Goal: Task Accomplishment & Management: Use online tool/utility

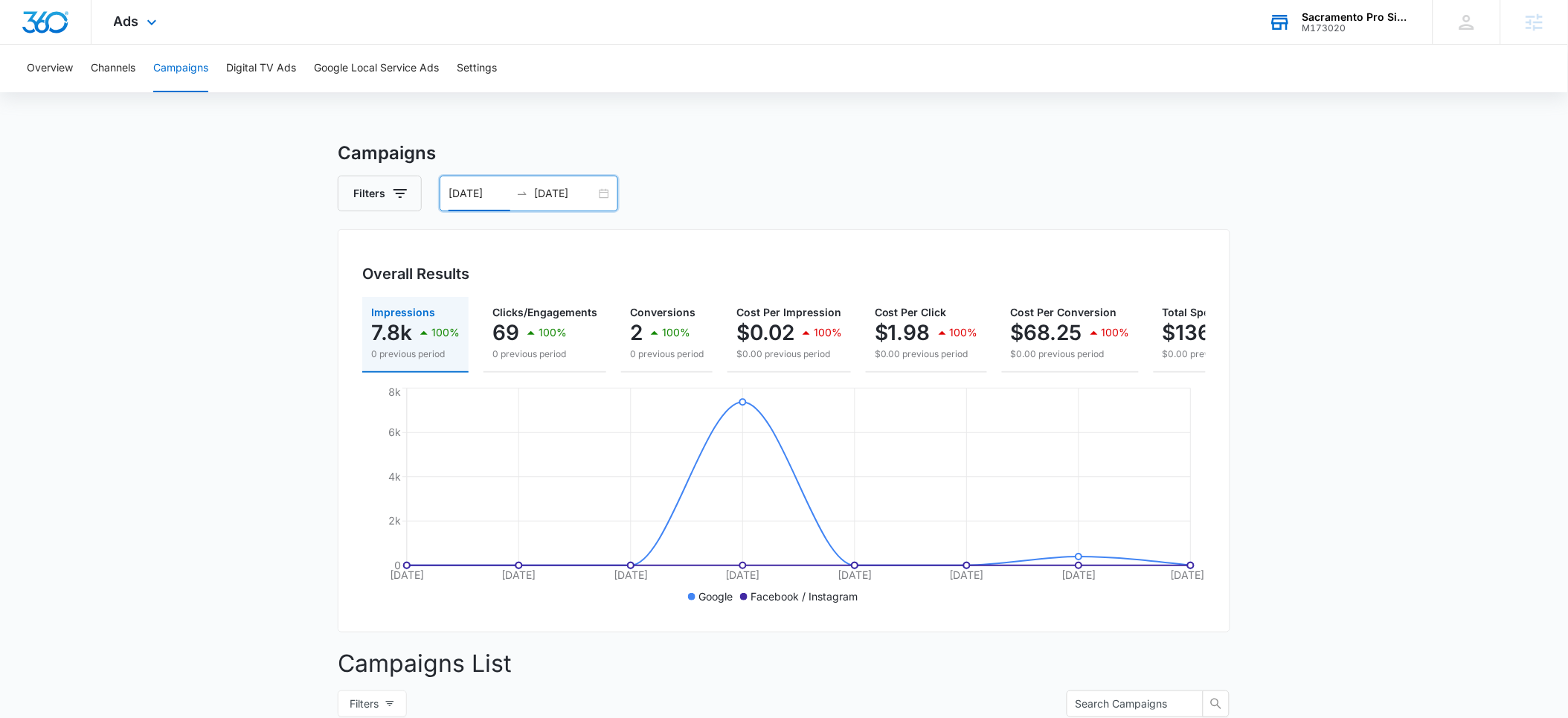
scroll to position [0, 101]
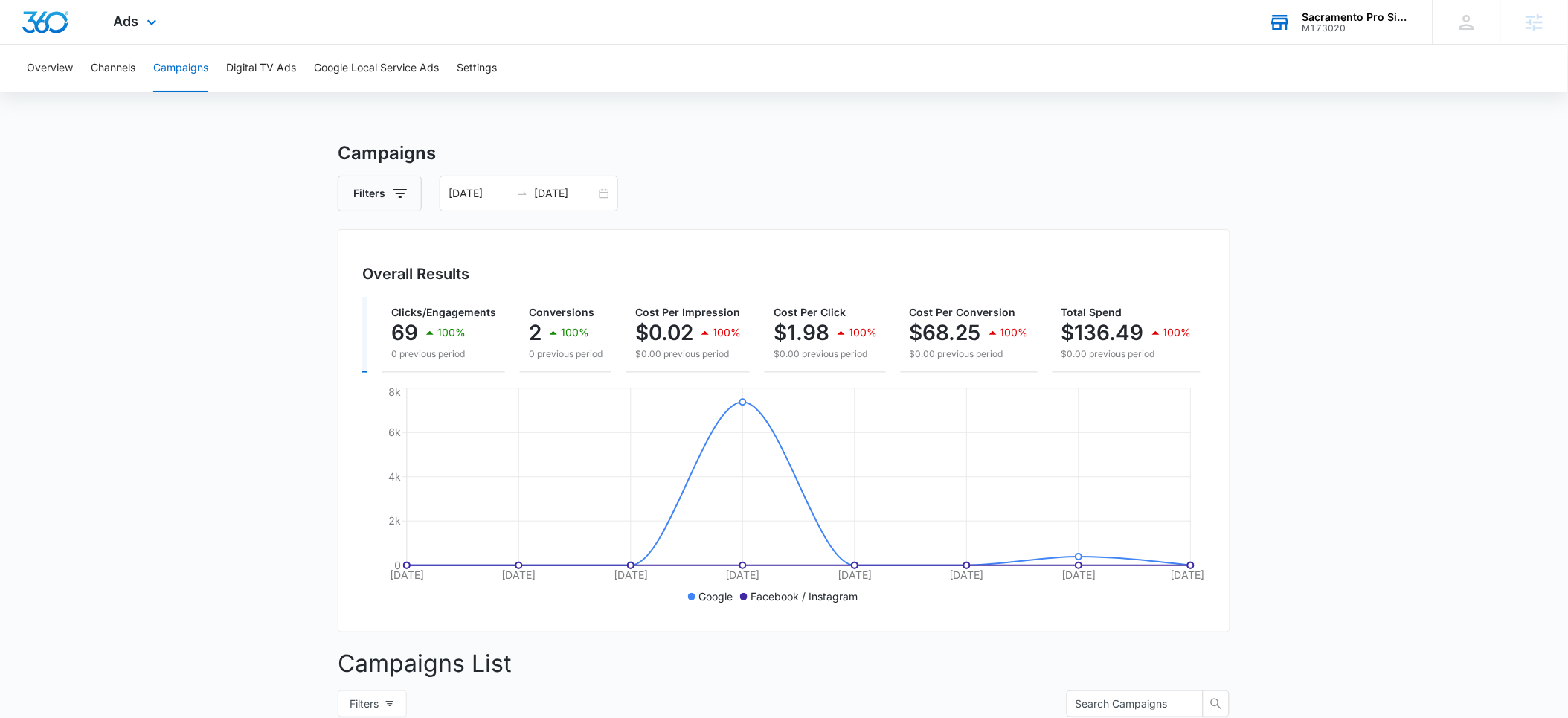
click at [1352, 23] on div "M173020" at bounding box center [1356, 28] width 109 height 11
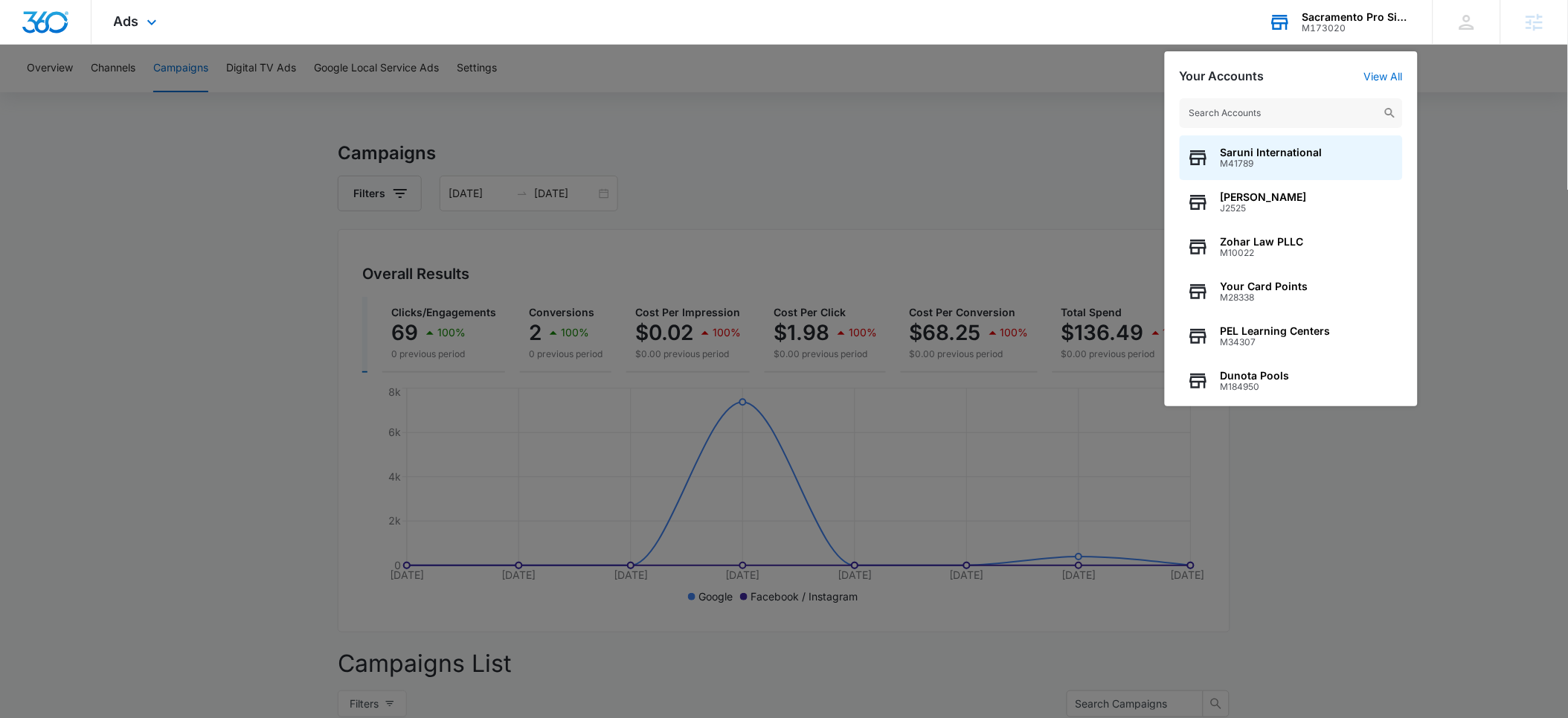
click at [1223, 113] on input "text" at bounding box center [1291, 112] width 223 height 30
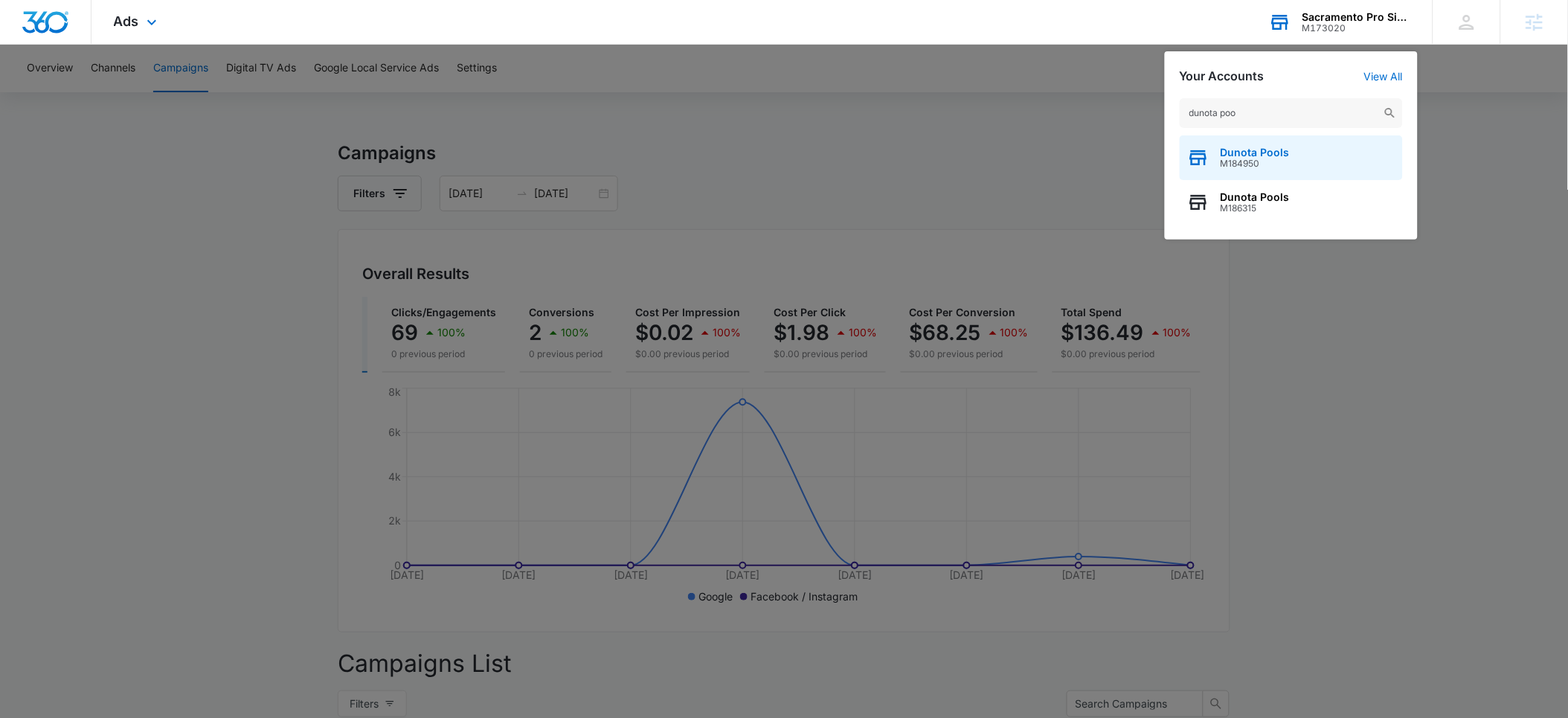
type input "dunota poo"
click at [1249, 160] on span "M184950" at bounding box center [1254, 164] width 69 height 11
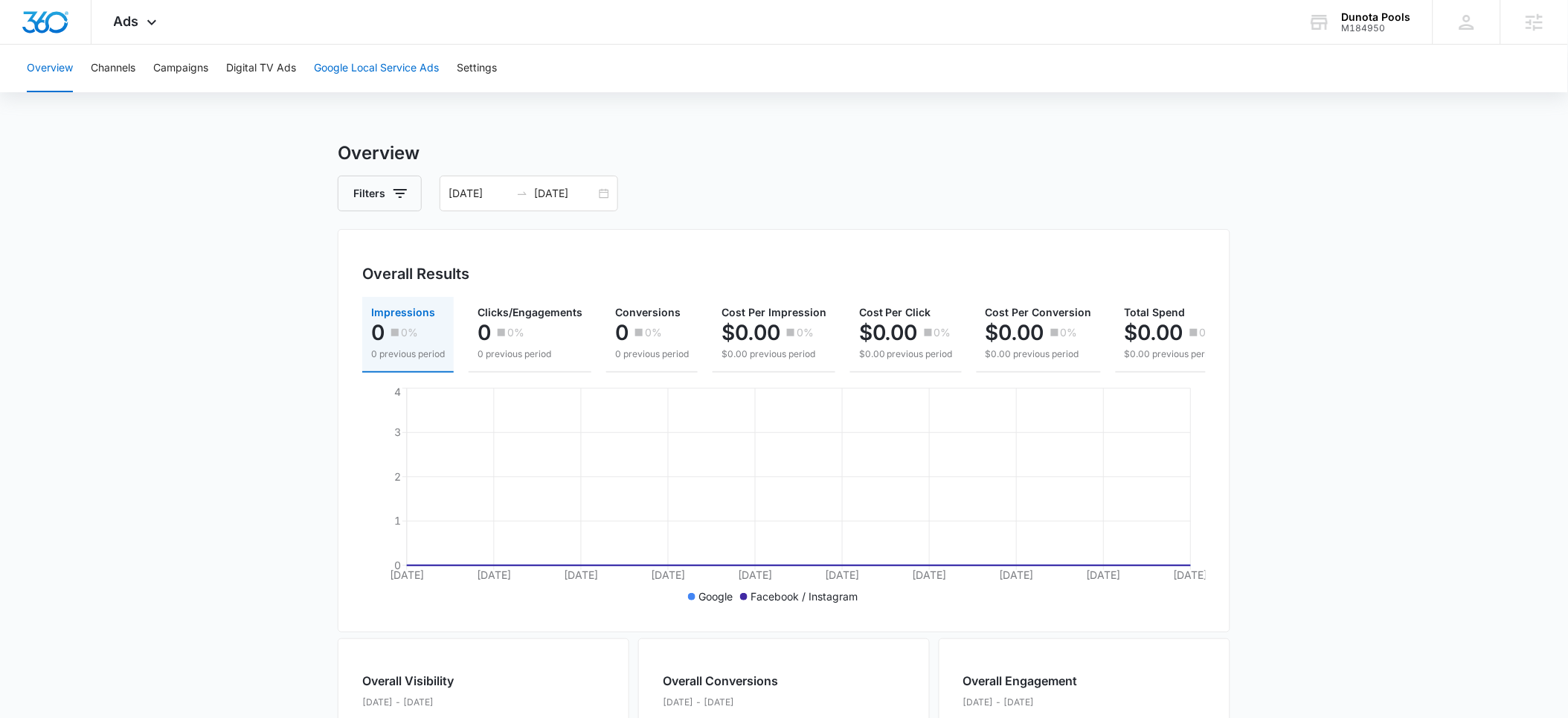
click at [356, 56] on button "Google Local Service Ads" at bounding box center [376, 68] width 125 height 48
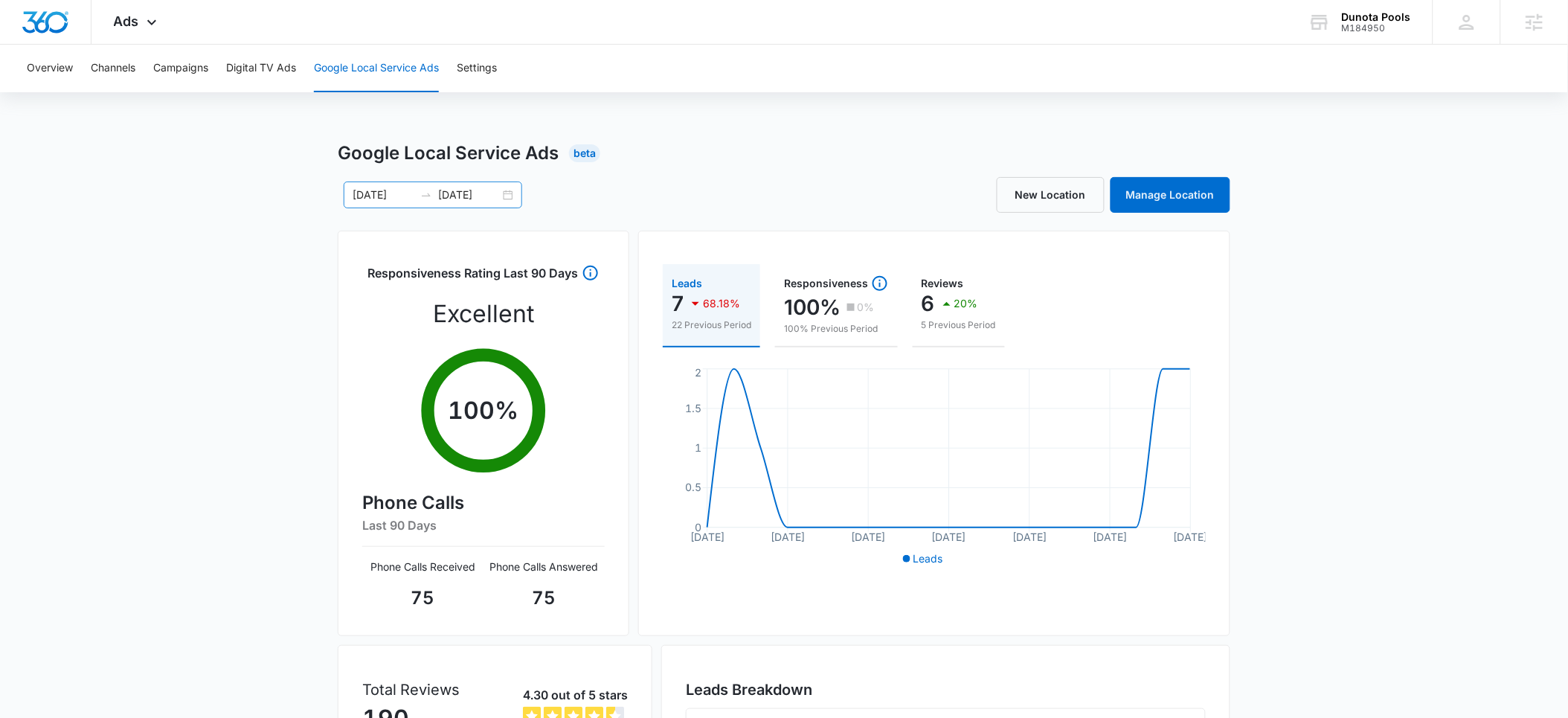
click at [382, 199] on input "[DATE]" at bounding box center [383, 195] width 62 height 17
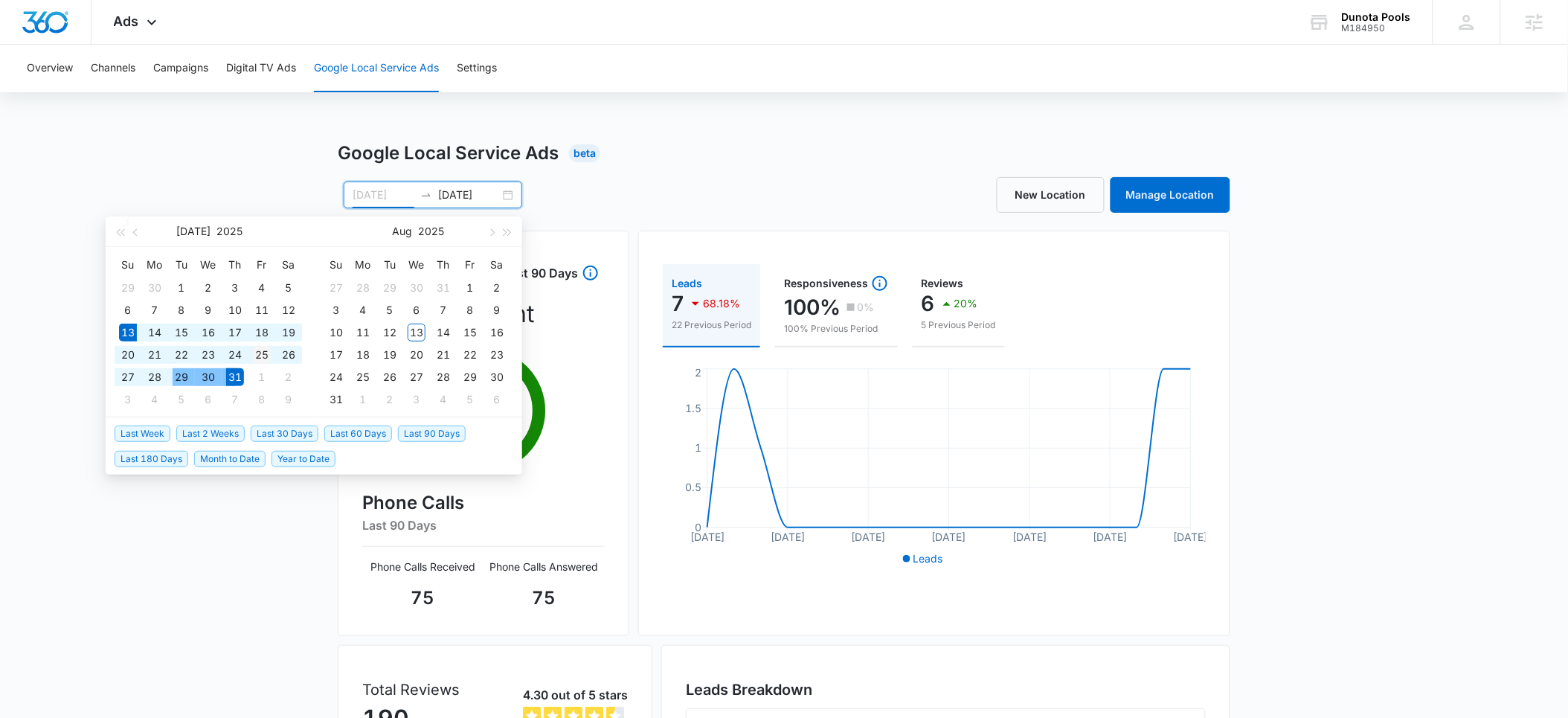
type input "[DATE]"
click at [268, 356] on div "25" at bounding box center [262, 355] width 18 height 18
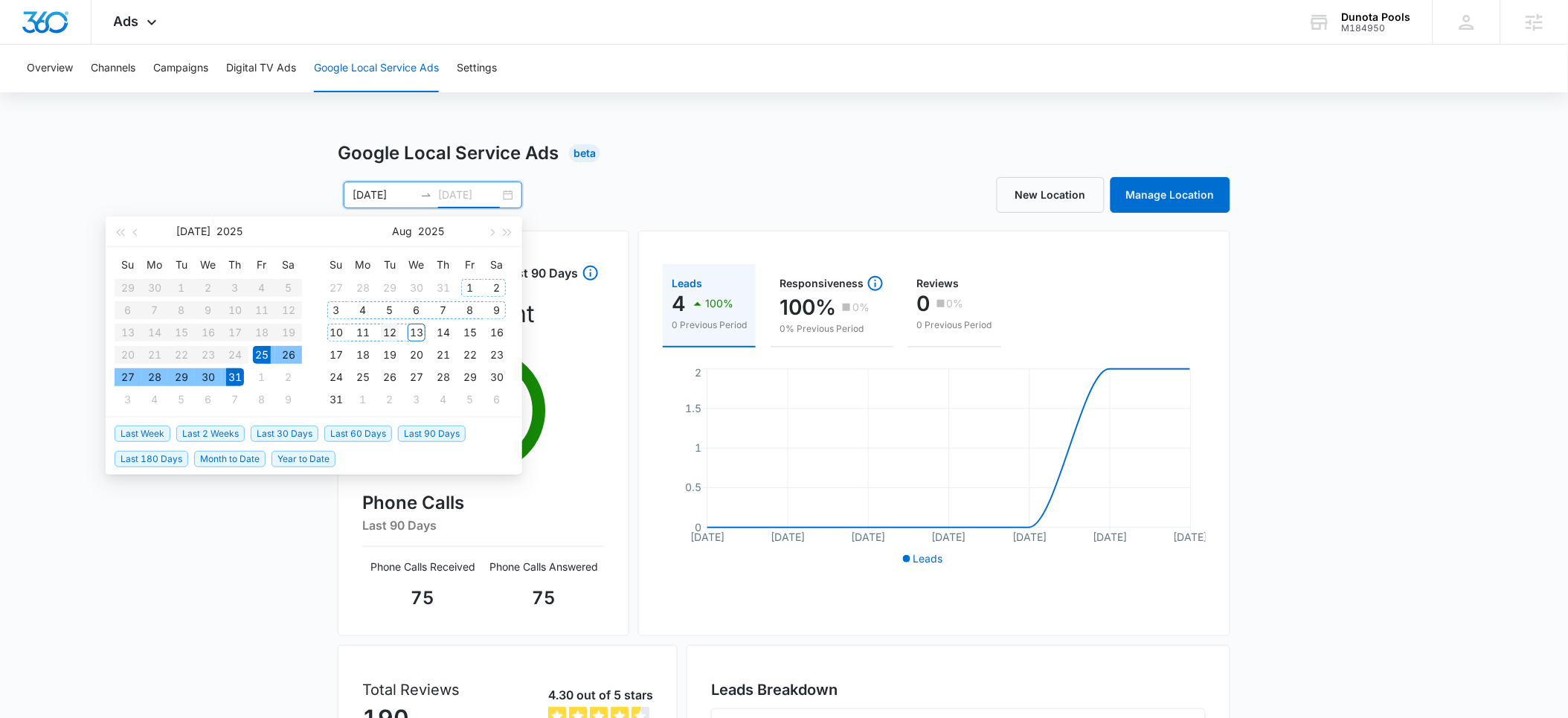
type input "[DATE]"
click at [395, 332] on div "12" at bounding box center [390, 333] width 18 height 18
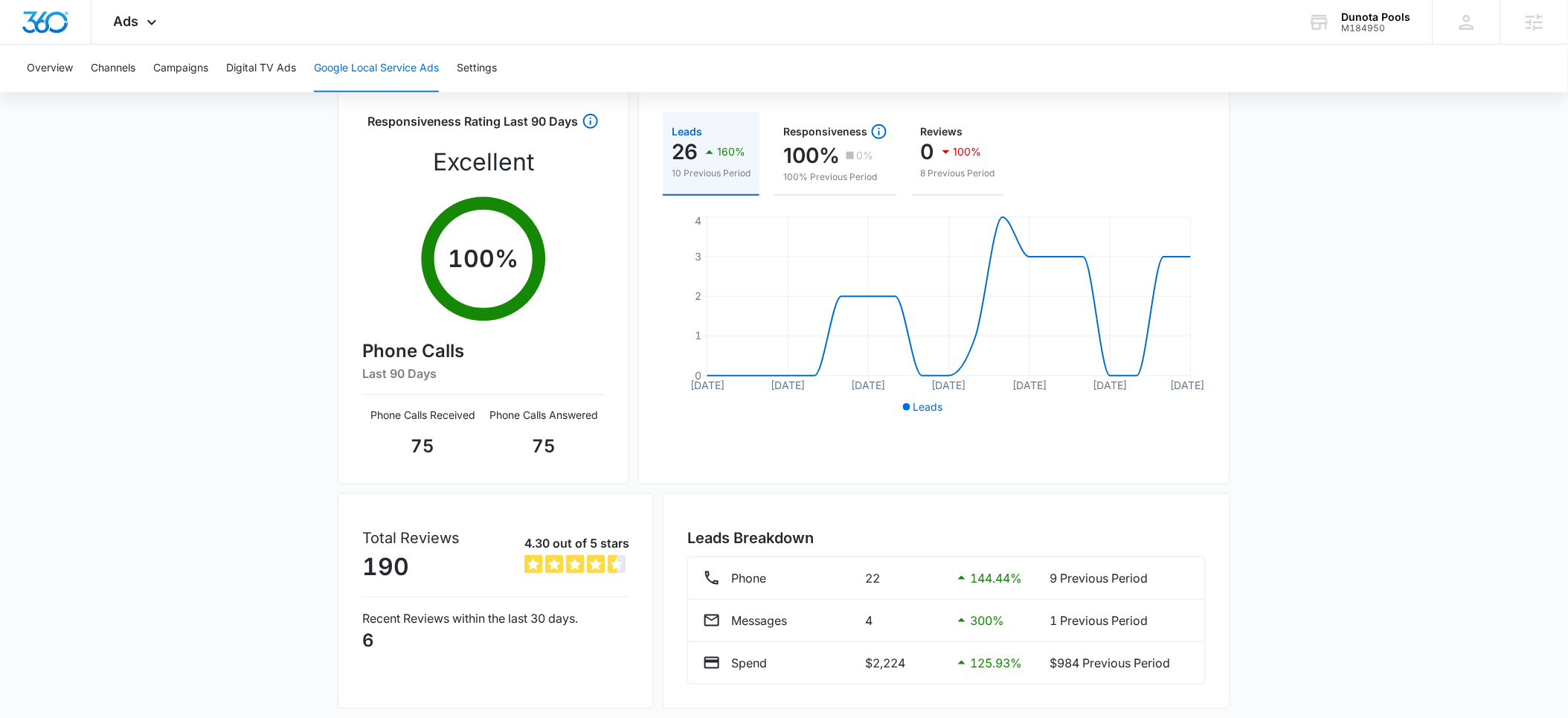
scroll to position [95, 0]
